Goal: Navigation & Orientation: Find specific page/section

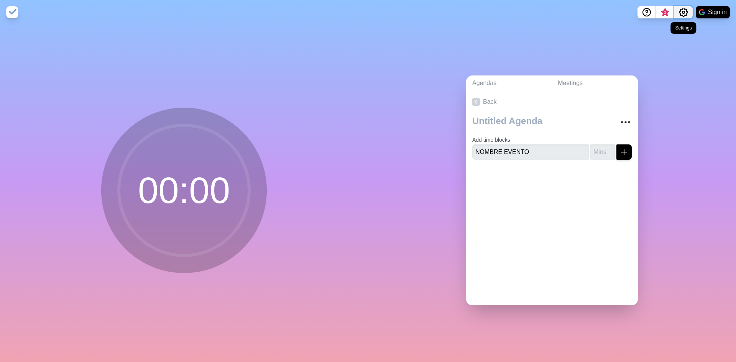
click at [676, 13] on button "Settings" at bounding box center [684, 12] width 18 height 12
click at [674, 28] on p "Preferences" at bounding box center [659, 29] width 33 height 9
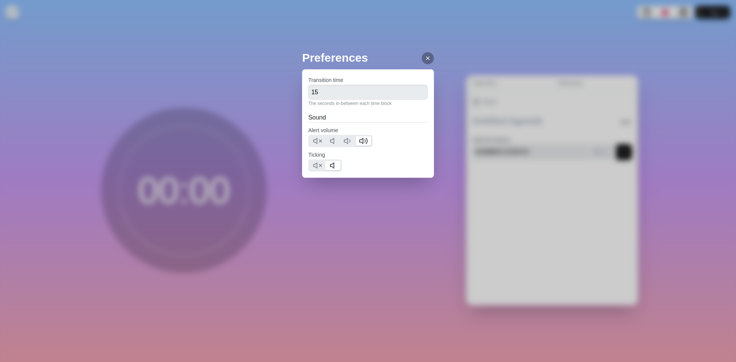
click at [425, 55] on icon at bounding box center [428, 58] width 6 height 6
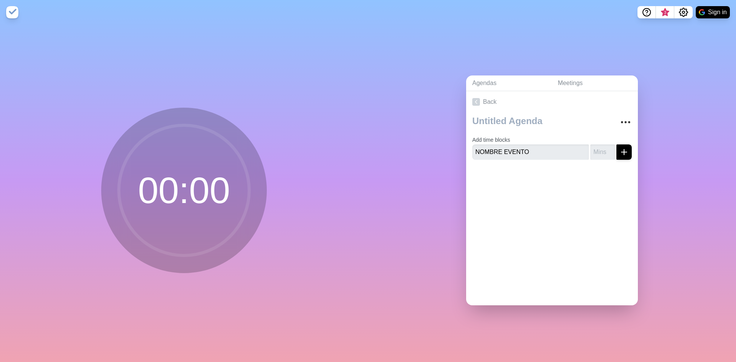
click at [9, 12] on img at bounding box center [12, 12] width 12 height 12
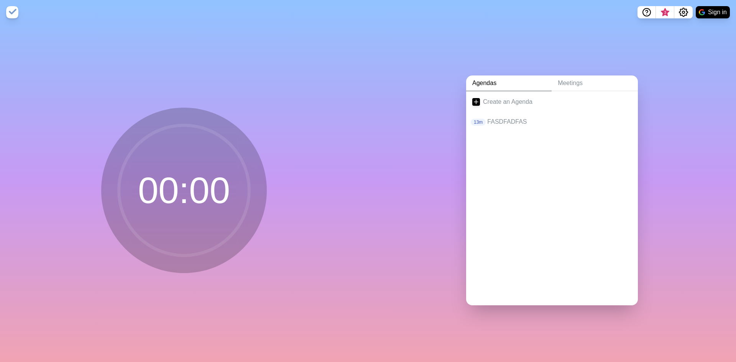
click at [9, 11] on img at bounding box center [12, 12] width 12 height 12
click at [574, 80] on link "Meetings" at bounding box center [595, 84] width 86 height 16
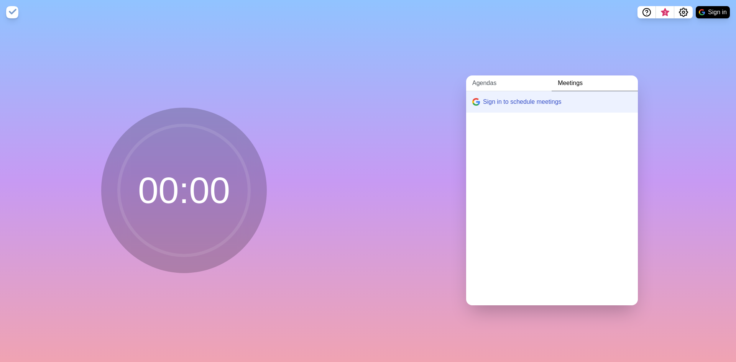
click at [524, 80] on link "Agendas" at bounding box center [509, 84] width 86 height 16
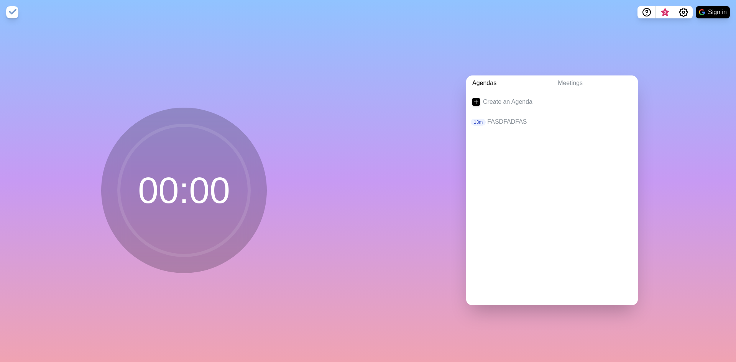
click at [368, 35] on div "00 : 00 Agendas Meetings Create an Agenda 13m FASDFADFAS" at bounding box center [368, 194] width 736 height 338
